Goal: Task Accomplishment & Management: Use online tool/utility

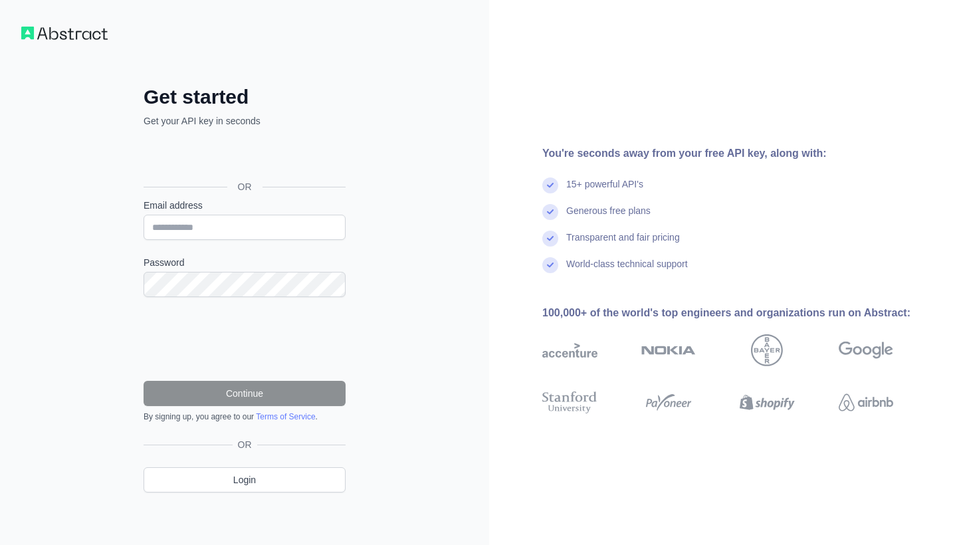
click at [246, 162] on div "Acceder con Google. Se abre en una pestaña nueva" at bounding box center [243, 156] width 199 height 29
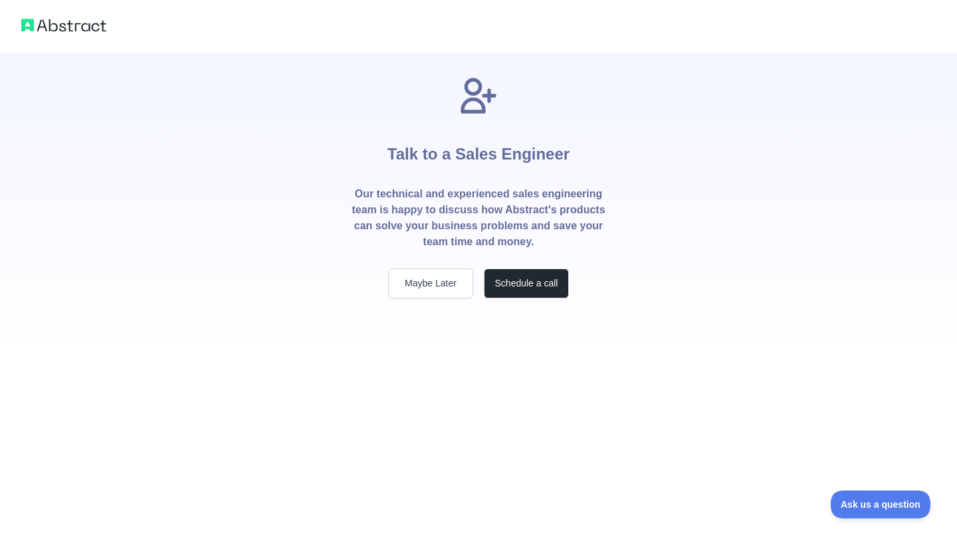
click at [428, 289] on button "Maybe Later" at bounding box center [430, 284] width 85 height 30
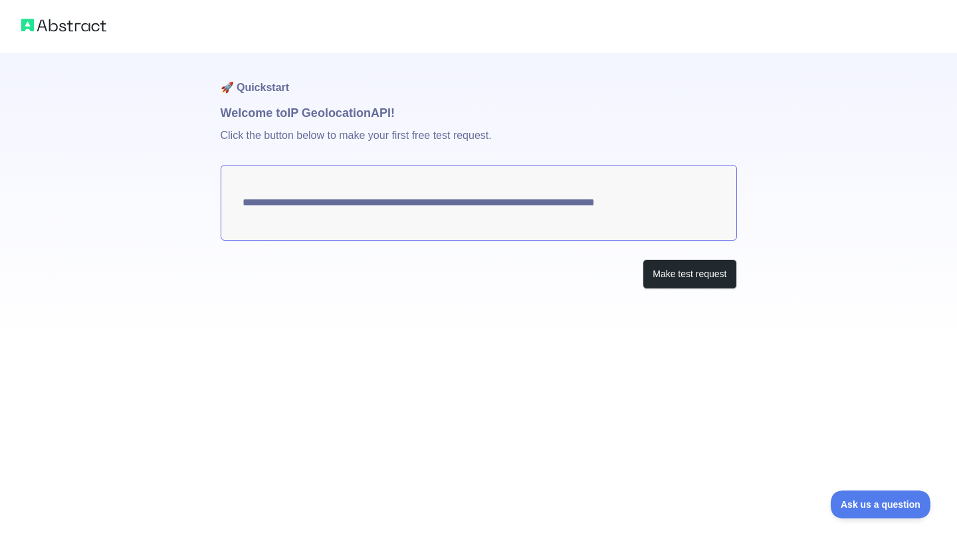
click at [554, 184] on textarea "**********" at bounding box center [479, 203] width 517 height 76
click at [556, 213] on textarea "**********" at bounding box center [479, 203] width 517 height 76
click at [659, 274] on button "Make test request" at bounding box center [690, 274] width 94 height 30
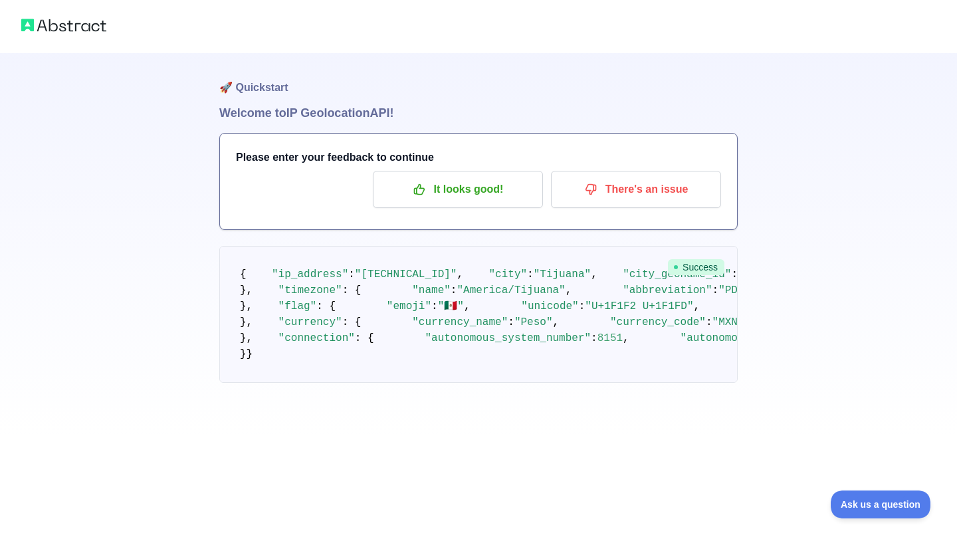
scroll to position [130, 0]
click at [493, 189] on p "It looks good!" at bounding box center [458, 189] width 150 height 23
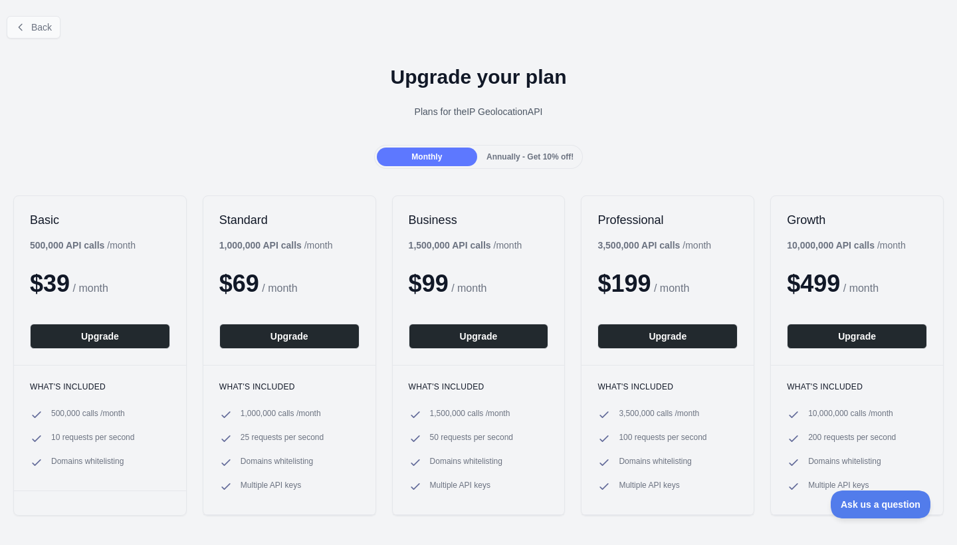
click at [17, 27] on icon at bounding box center [20, 27] width 11 height 11
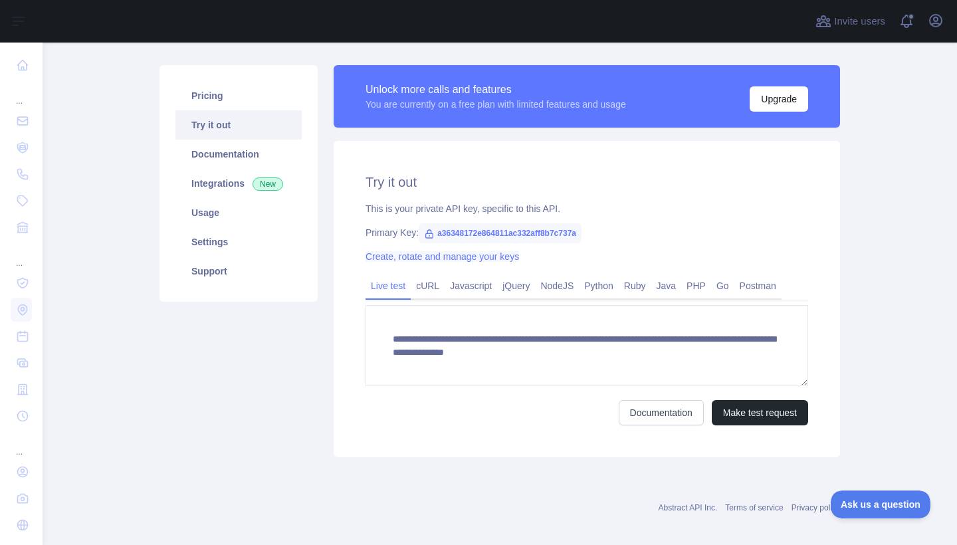
scroll to position [78, 0]
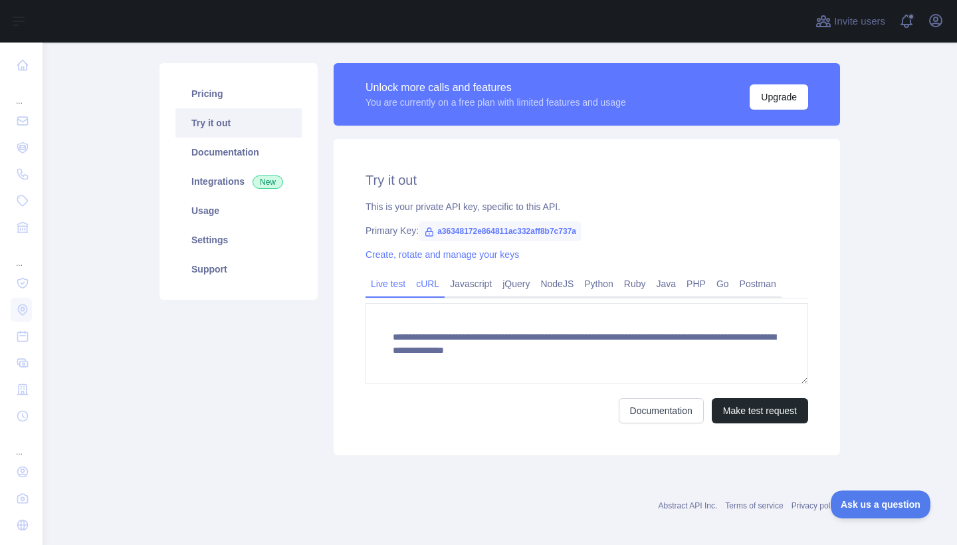
click at [428, 286] on link "cURL" at bounding box center [428, 283] width 34 height 21
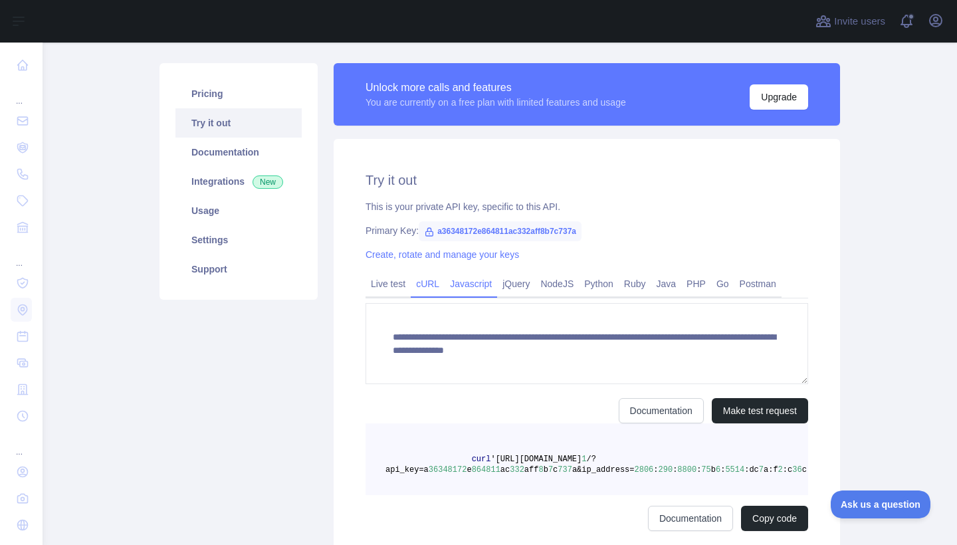
scroll to position [74, 0]
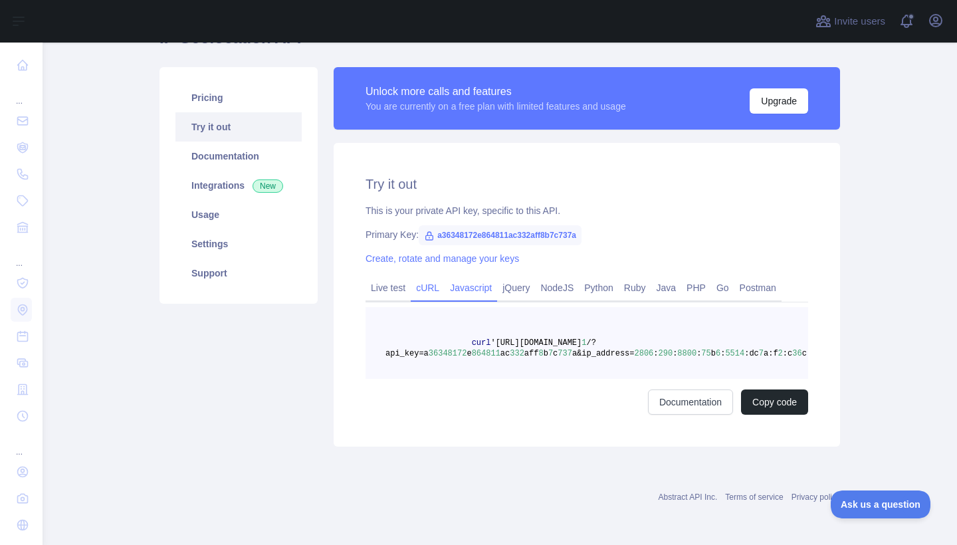
click at [481, 290] on link "Javascript" at bounding box center [471, 287] width 53 height 21
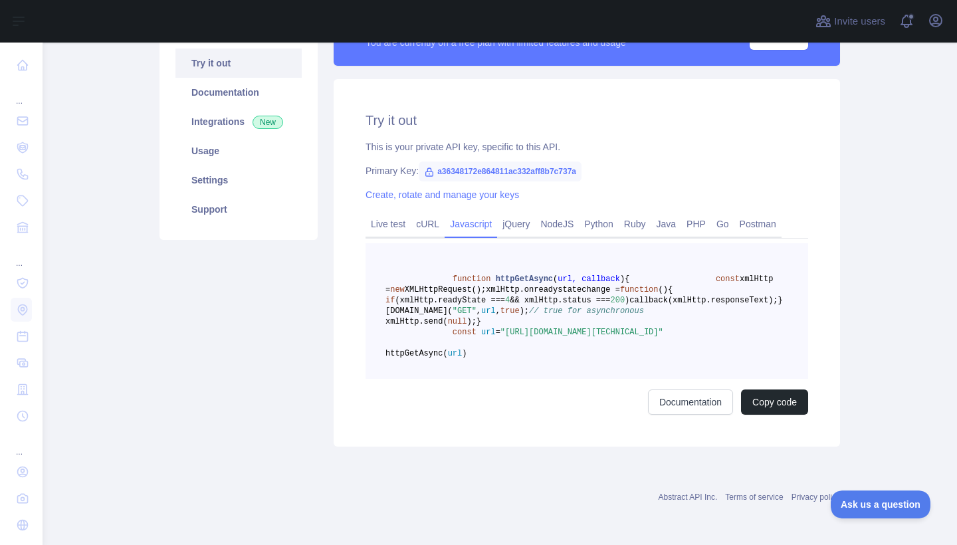
scroll to position [144, 0]
click at [381, 222] on link "Live test" at bounding box center [388, 223] width 45 height 21
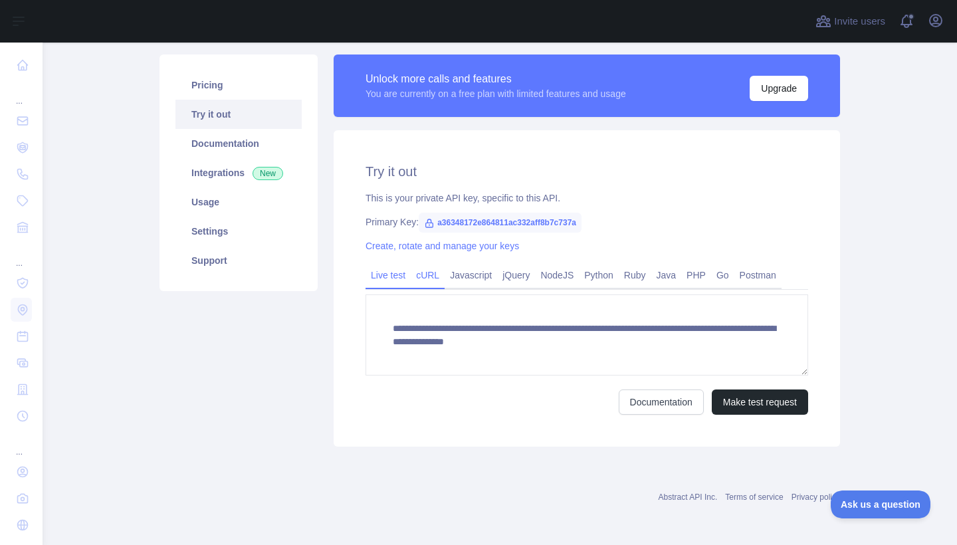
click at [426, 271] on link "cURL" at bounding box center [428, 275] width 34 height 21
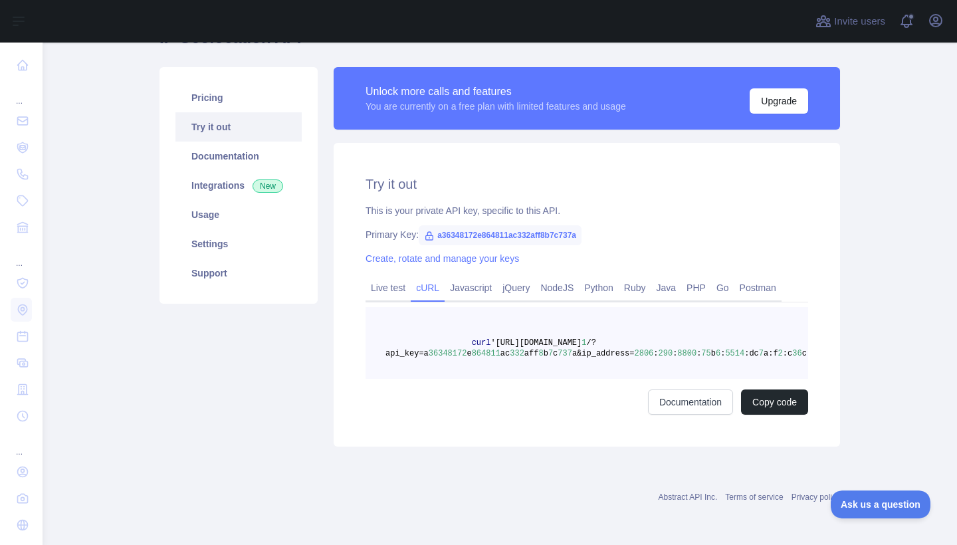
click at [479, 274] on div "Try it out This is your private API key, specific to this API. Primary Key: a36…" at bounding box center [587, 295] width 507 height 304
click at [474, 279] on link "Javascript" at bounding box center [471, 287] width 53 height 21
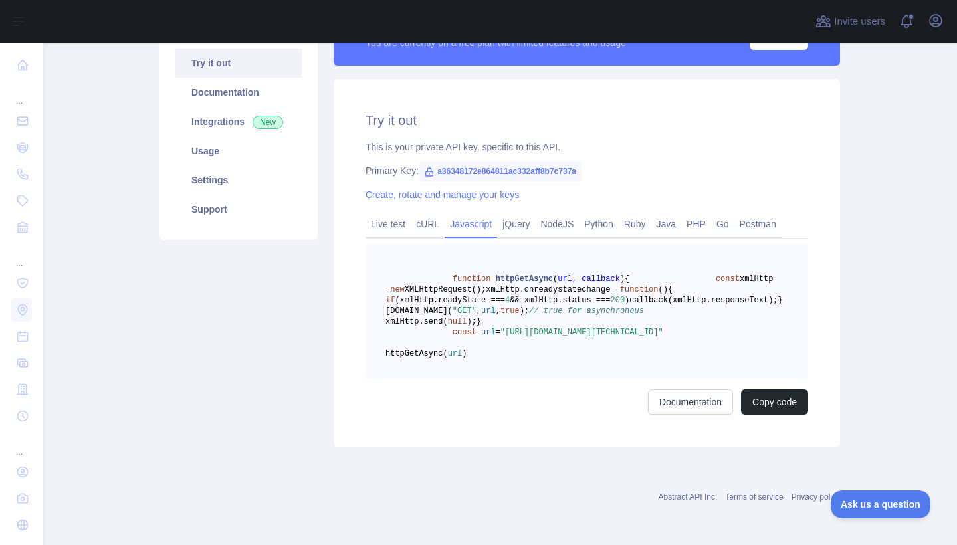
scroll to position [148, 0]
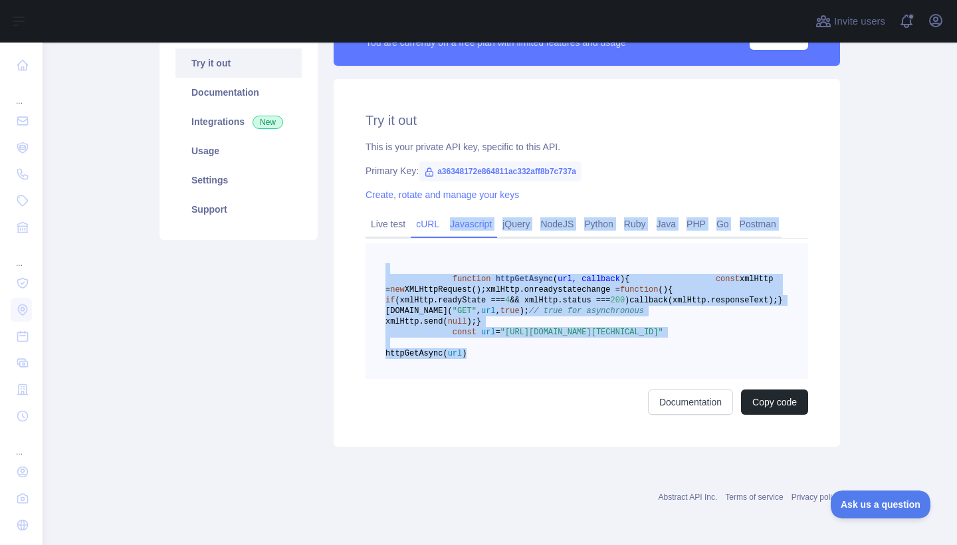
drag, startPoint x: 539, startPoint y: 405, endPoint x: 431, endPoint y: 227, distance: 208.5
click at [431, 227] on div "Live test cURL Javascript jQuery NodeJS Python Ruby Java PHP Go Postman functio…" at bounding box center [587, 313] width 443 height 203
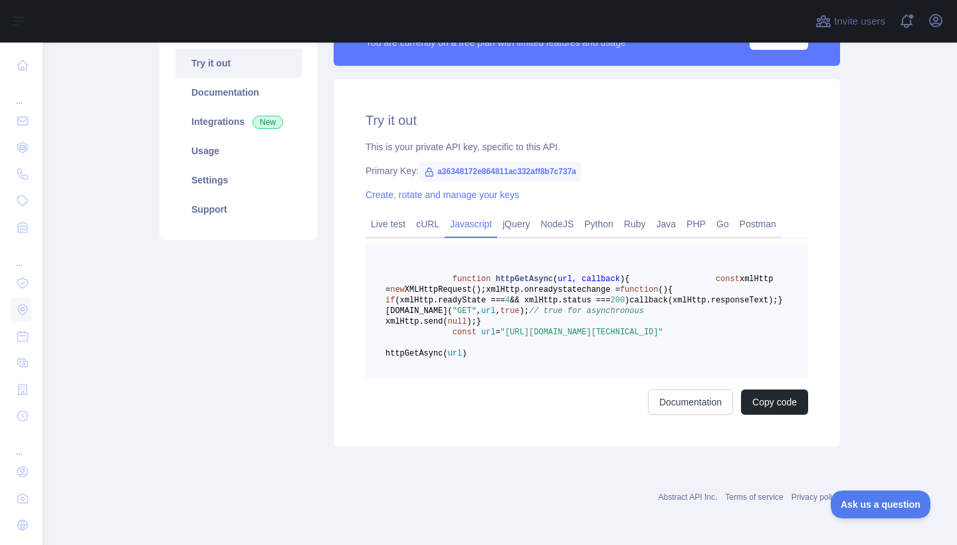
click at [382, 289] on pre "function httpGetAsync ( url, callback ) { const xmlHttp = new XMLHttpRequest();…" at bounding box center [587, 311] width 443 height 136
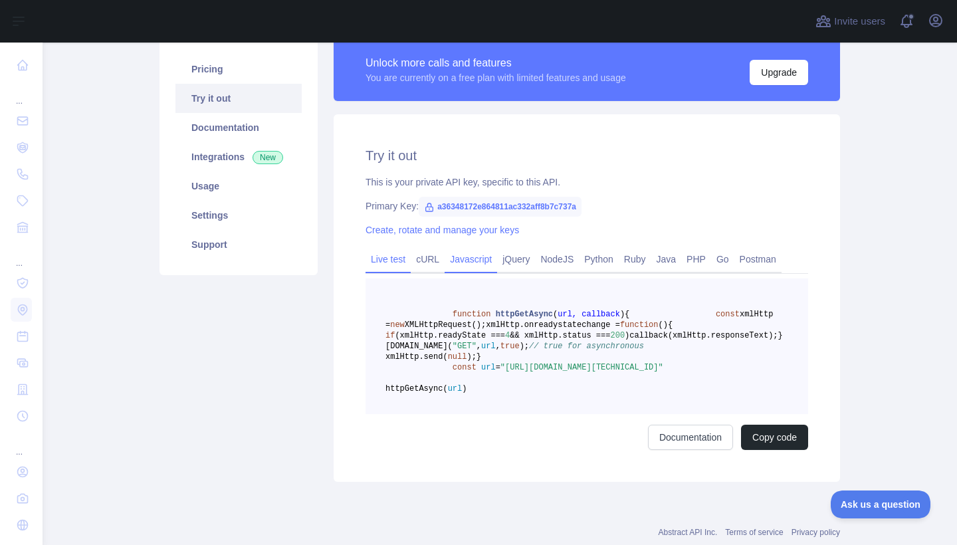
click at [396, 259] on link "Live test" at bounding box center [388, 259] width 45 height 21
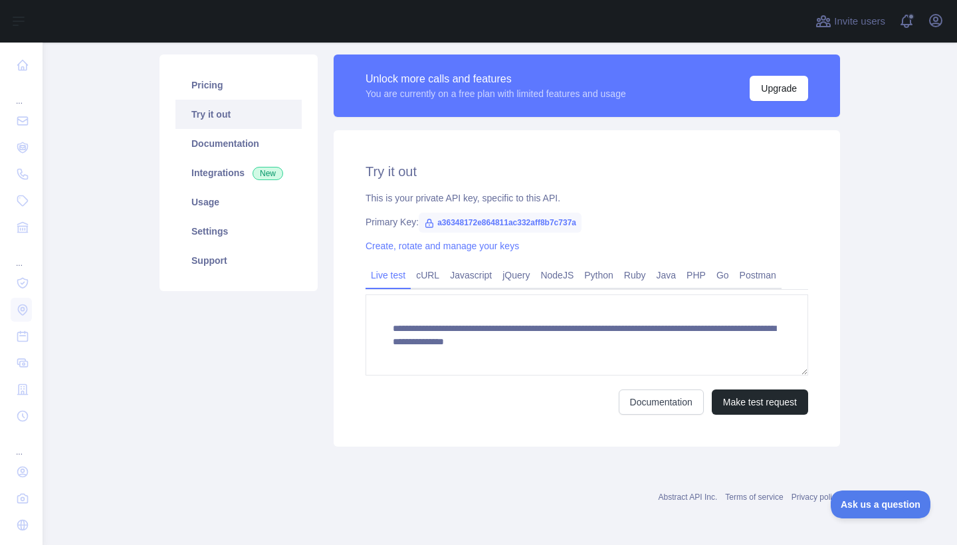
click at [215, 114] on link "Try it out" at bounding box center [239, 114] width 126 height 29
click at [215, 86] on link "Pricing" at bounding box center [239, 84] width 126 height 29
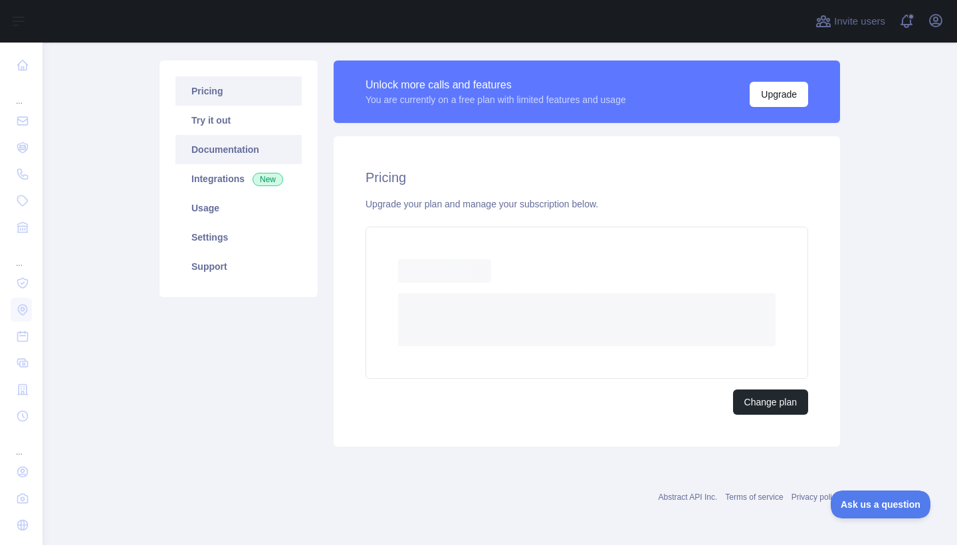
scroll to position [44, 0]
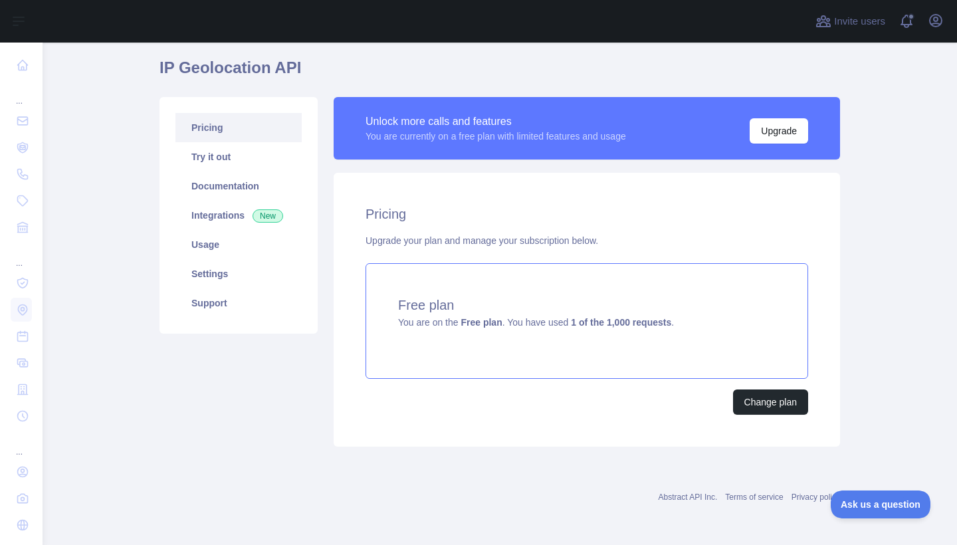
click at [457, 309] on h4 "Free plan" at bounding box center [587, 305] width 378 height 19
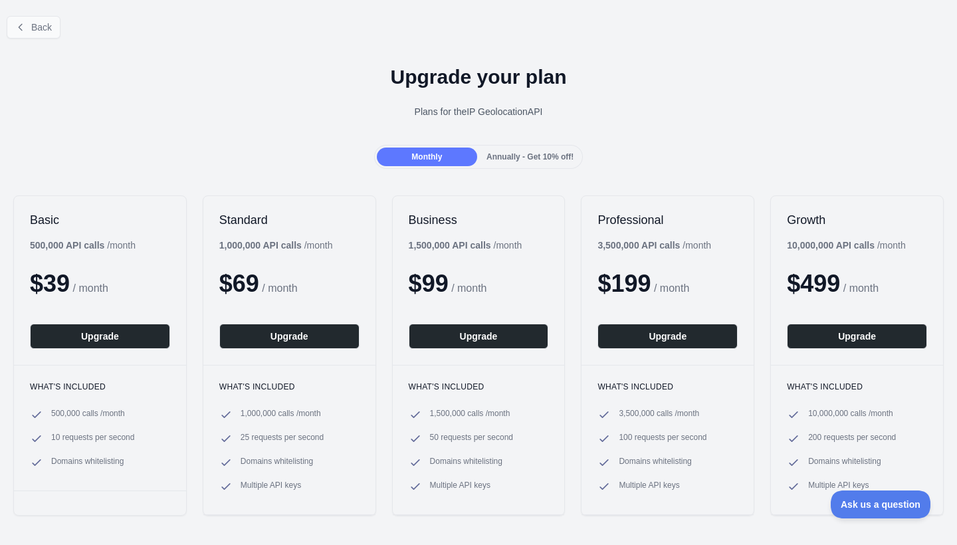
click at [37, 25] on span "Back" at bounding box center [41, 27] width 21 height 11
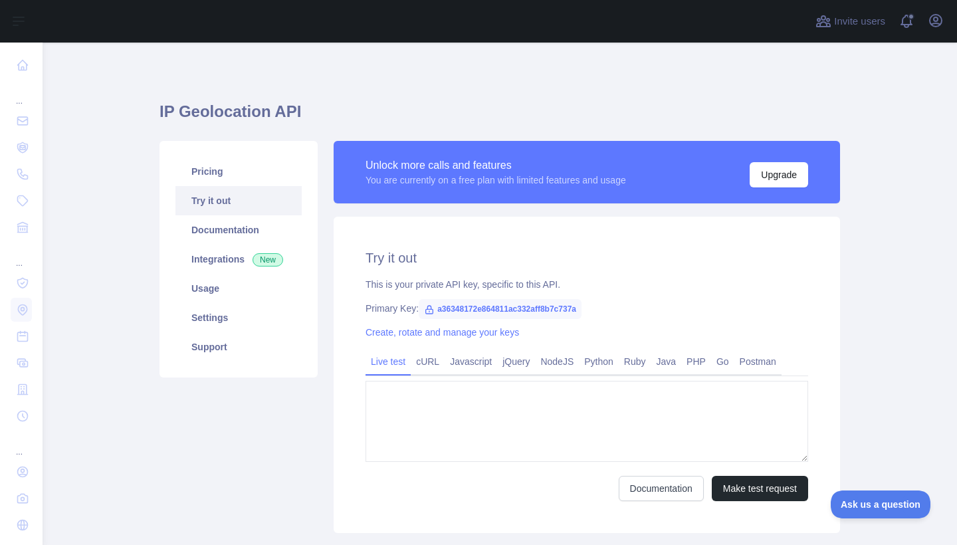
type textarea "**********"
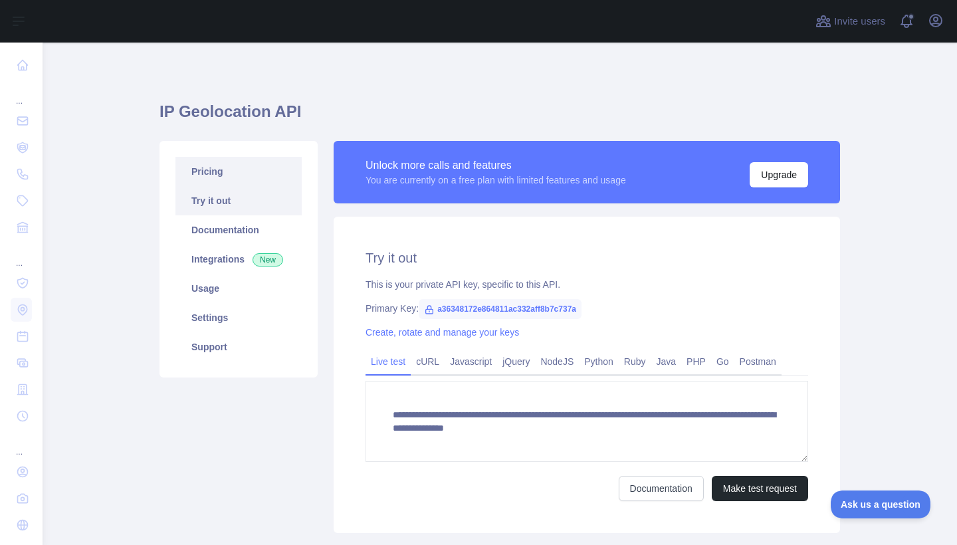
click at [227, 169] on link "Pricing" at bounding box center [239, 171] width 126 height 29
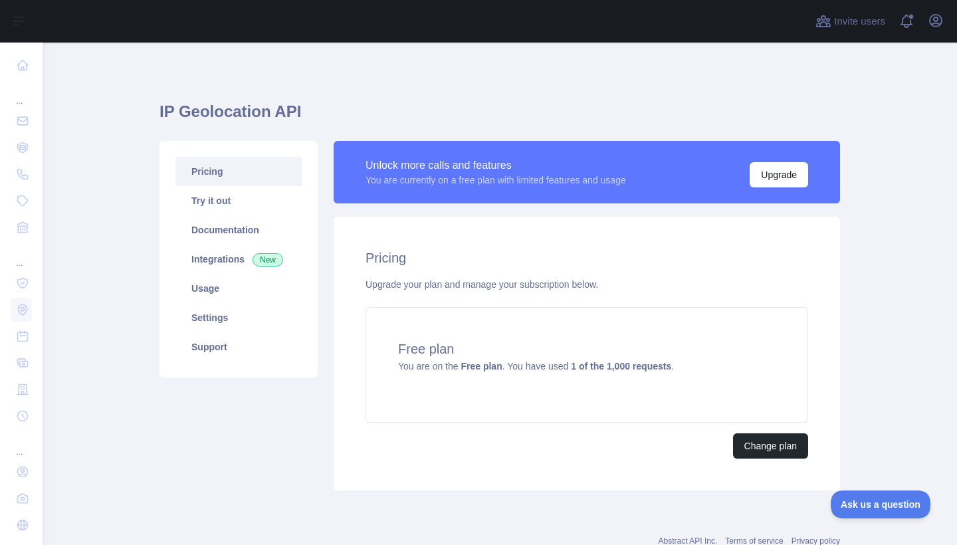
click at [587, 287] on div "Upgrade your plan and manage your subscription below." at bounding box center [587, 284] width 443 height 13
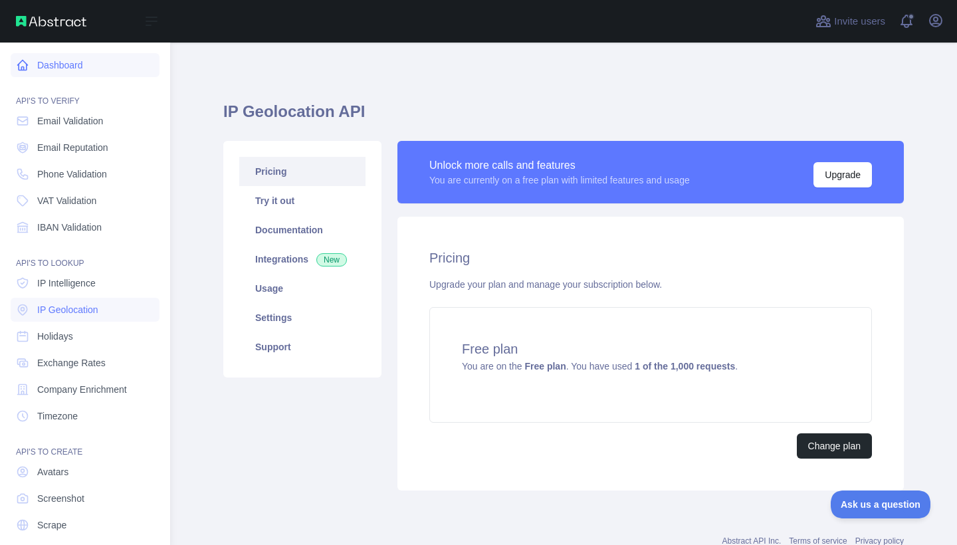
click at [27, 58] on link "Dashboard" at bounding box center [85, 65] width 149 height 24
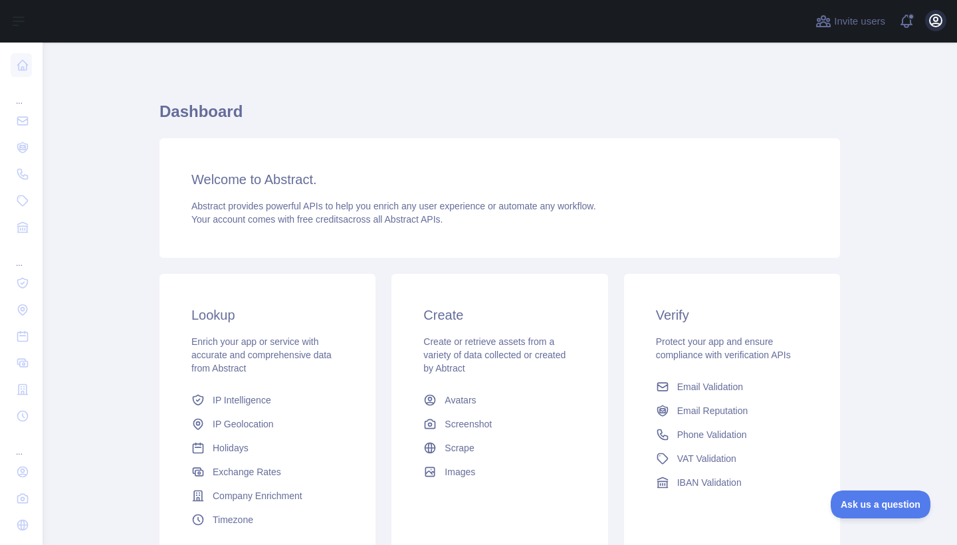
click at [937, 21] on icon "button" at bounding box center [936, 21] width 12 height 12
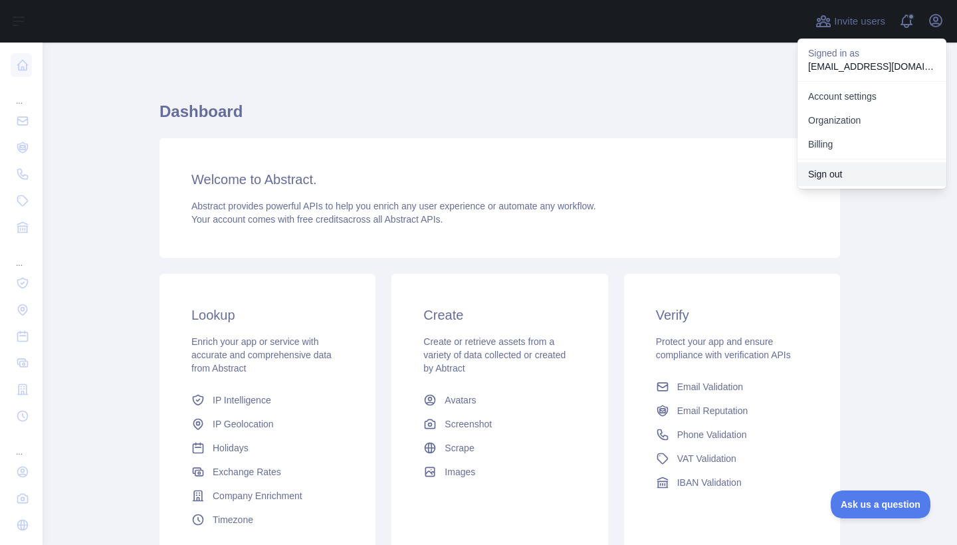
click at [824, 170] on button "Sign out" at bounding box center [872, 174] width 149 height 24
